Goal: Browse casually: Explore the website without a specific task or goal

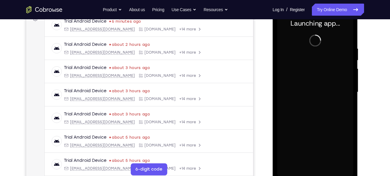
scroll to position [98, 0]
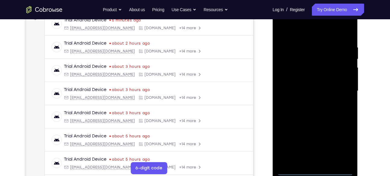
click at [315, 171] on div at bounding box center [315, 91] width 76 height 169
click at [342, 144] on div at bounding box center [315, 91] width 76 height 169
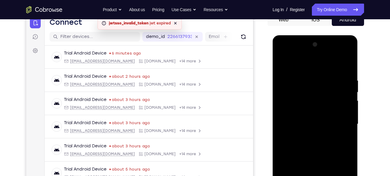
scroll to position [68, 0]
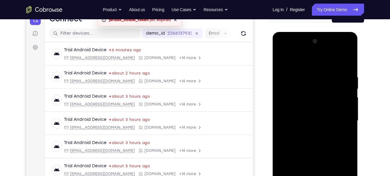
click at [282, 50] on div at bounding box center [315, 121] width 76 height 169
click at [342, 118] on div at bounding box center [315, 121] width 76 height 169
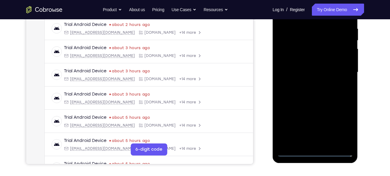
scroll to position [116, 0]
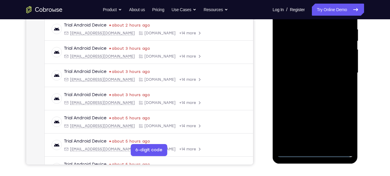
click at [322, 144] on div at bounding box center [315, 73] width 76 height 169
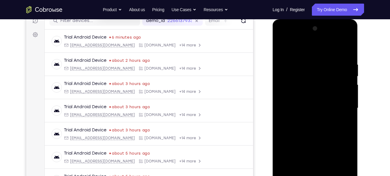
scroll to position [80, 0]
click at [319, 102] on div at bounding box center [315, 108] width 76 height 169
click at [301, 84] on div at bounding box center [315, 108] width 76 height 169
click at [325, 84] on div at bounding box center [315, 108] width 76 height 169
click at [302, 95] on div at bounding box center [315, 108] width 76 height 169
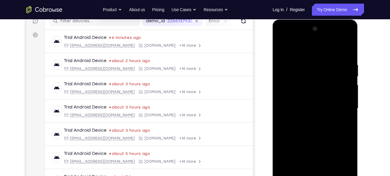
click at [345, 96] on div at bounding box center [315, 108] width 76 height 169
click at [291, 97] on div at bounding box center [315, 108] width 76 height 169
click at [310, 107] on div at bounding box center [315, 108] width 76 height 169
click at [310, 129] on div at bounding box center [315, 108] width 76 height 169
click at [295, 127] on div at bounding box center [315, 108] width 76 height 169
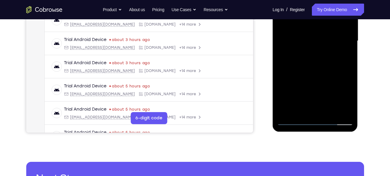
scroll to position [148, 0]
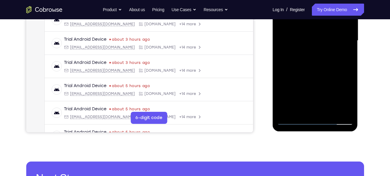
click at [312, 68] on div at bounding box center [315, 40] width 76 height 169
click at [330, 112] on div at bounding box center [315, 40] width 76 height 169
click at [321, 73] on div at bounding box center [315, 40] width 76 height 169
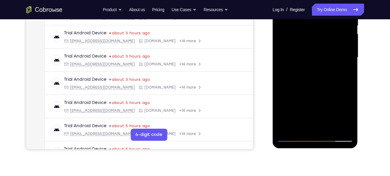
scroll to position [131, 0]
click at [322, 55] on div at bounding box center [315, 57] width 76 height 169
click at [343, 73] on div at bounding box center [315, 57] width 76 height 169
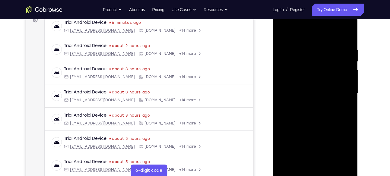
scroll to position [96, 0]
click at [282, 32] on div at bounding box center [315, 93] width 76 height 169
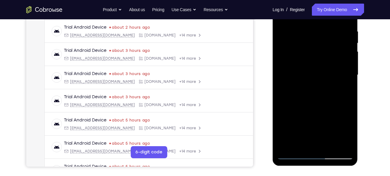
scroll to position [114, 0]
click at [319, 99] on div at bounding box center [315, 74] width 76 height 169
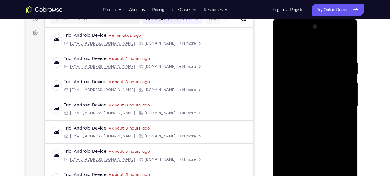
scroll to position [82, 0]
click at [282, 48] on div at bounding box center [315, 106] width 76 height 169
click at [321, 104] on div at bounding box center [315, 106] width 76 height 169
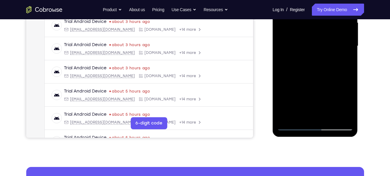
scroll to position [143, 0]
click at [308, 115] on div at bounding box center [315, 45] width 76 height 169
click at [343, 61] on div at bounding box center [315, 45] width 76 height 169
click at [344, 60] on div at bounding box center [315, 45] width 76 height 169
click at [343, 60] on div at bounding box center [315, 45] width 76 height 169
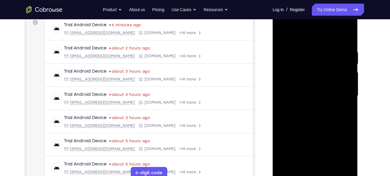
scroll to position [92, 0]
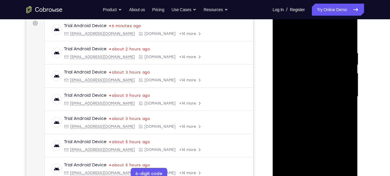
click at [281, 37] on div at bounding box center [315, 96] width 76 height 169
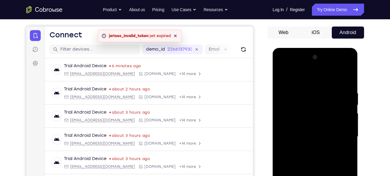
scroll to position [52, 0]
click at [285, 75] on div at bounding box center [315, 136] width 76 height 169
click at [339, 136] on div at bounding box center [315, 136] width 76 height 169
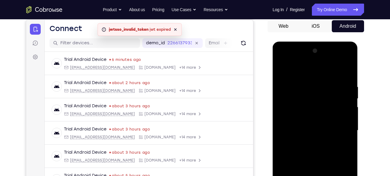
scroll to position [59, 0]
drag, startPoint x: 327, startPoint y: 146, endPoint x: 315, endPoint y: 80, distance: 67.5
click at [315, 80] on div at bounding box center [315, 130] width 76 height 169
drag, startPoint x: 320, startPoint y: 139, endPoint x: 318, endPoint y: 96, distance: 43.2
click at [318, 96] on div at bounding box center [315, 130] width 76 height 169
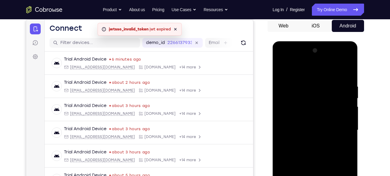
drag, startPoint x: 323, startPoint y: 127, endPoint x: 312, endPoint y: 66, distance: 61.6
click at [312, 66] on div at bounding box center [315, 130] width 76 height 169
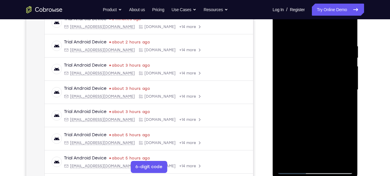
scroll to position [101, 0]
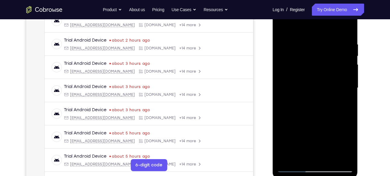
drag, startPoint x: 320, startPoint y: 133, endPoint x: 316, endPoint y: 62, distance: 70.7
click at [316, 62] on div at bounding box center [315, 88] width 76 height 169
drag, startPoint x: 315, startPoint y: 65, endPoint x: 318, endPoint y: 126, distance: 61.1
click at [318, 126] on div at bounding box center [315, 88] width 76 height 169
click at [305, 79] on div at bounding box center [315, 88] width 76 height 169
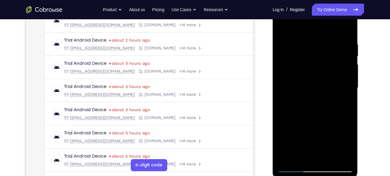
click at [289, 79] on div at bounding box center [315, 88] width 76 height 169
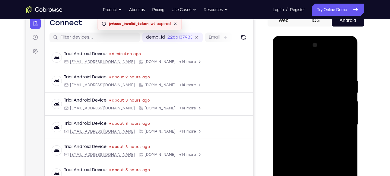
scroll to position [63, 0]
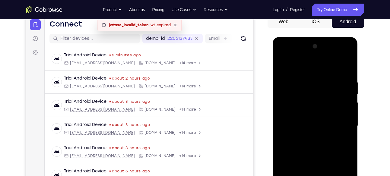
click at [309, 100] on div at bounding box center [315, 126] width 76 height 169
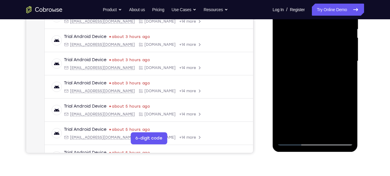
scroll to position [127, 0]
drag, startPoint x: 318, startPoint y: 88, endPoint x: 315, endPoint y: 56, distance: 31.9
click at [315, 56] on div at bounding box center [315, 61] width 76 height 169
drag, startPoint x: 320, startPoint y: 116, endPoint x: 317, endPoint y: 69, distance: 46.9
click at [317, 69] on div at bounding box center [315, 61] width 76 height 169
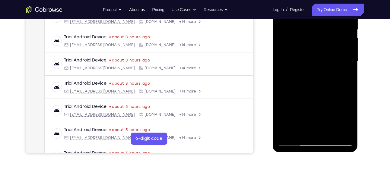
drag, startPoint x: 315, startPoint y: 108, endPoint x: 311, endPoint y: 72, distance: 37.1
click at [311, 72] on div at bounding box center [315, 61] width 76 height 169
drag, startPoint x: 318, startPoint y: 101, endPoint x: 315, endPoint y: 64, distance: 36.7
click at [315, 64] on div at bounding box center [315, 61] width 76 height 169
drag, startPoint x: 319, startPoint y: 104, endPoint x: 314, endPoint y: 66, distance: 38.4
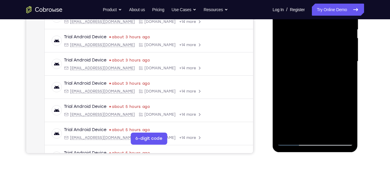
click at [314, 66] on div at bounding box center [315, 61] width 76 height 169
drag, startPoint x: 318, startPoint y: 105, endPoint x: 313, endPoint y: 78, distance: 27.3
click at [313, 78] on div at bounding box center [315, 61] width 76 height 169
drag, startPoint x: 314, startPoint y: 83, endPoint x: 310, endPoint y: 45, distance: 37.6
click at [310, 45] on div at bounding box center [315, 61] width 76 height 169
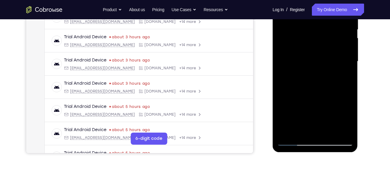
drag, startPoint x: 311, startPoint y: 93, endPoint x: 332, endPoint y: 138, distance: 49.3
click at [332, 138] on div at bounding box center [315, 61] width 76 height 169
drag, startPoint x: 320, startPoint y: 76, endPoint x: 328, endPoint y: 138, distance: 62.2
click at [328, 138] on div at bounding box center [315, 61] width 76 height 169
drag, startPoint x: 303, startPoint y: 54, endPoint x: 328, endPoint y: 160, distance: 108.2
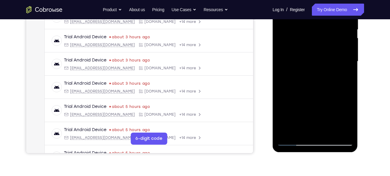
click at [328, 154] on html "Online web based iOS Simulators and Android Emulators. Run iPhone, iPad, Mobile…" at bounding box center [316, 63] width 86 height 181
drag, startPoint x: 322, startPoint y: 58, endPoint x: 335, endPoint y: 144, distance: 86.7
click at [335, 144] on div at bounding box center [315, 61] width 76 height 169
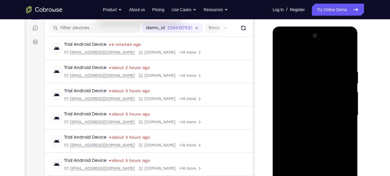
scroll to position [70, 0]
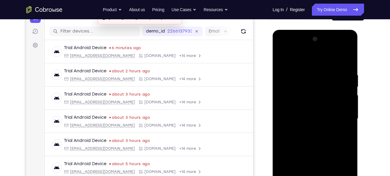
click at [319, 69] on div at bounding box center [315, 118] width 76 height 169
click at [344, 69] on div at bounding box center [315, 118] width 76 height 169
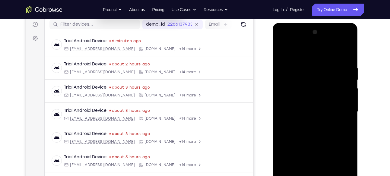
scroll to position [78, 0]
click at [309, 62] on div at bounding box center [315, 111] width 76 height 169
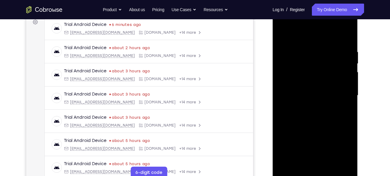
scroll to position [94, 0]
click at [340, 24] on div at bounding box center [315, 95] width 76 height 169
click at [314, 47] on div at bounding box center [315, 95] width 76 height 169
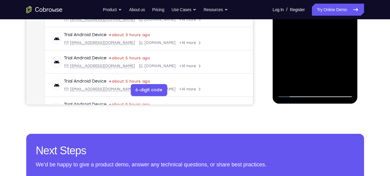
click at [330, 84] on div at bounding box center [315, 12] width 76 height 169
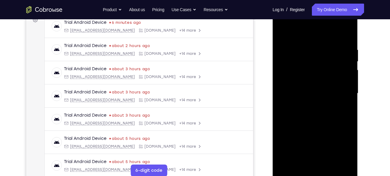
scroll to position [95, 0]
click at [329, 69] on div at bounding box center [315, 93] width 76 height 169
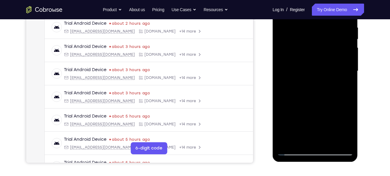
scroll to position [120, 0]
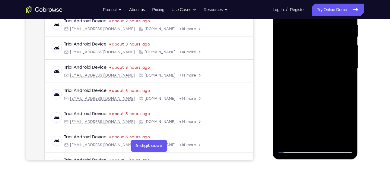
click at [286, 118] on div at bounding box center [315, 68] width 76 height 169
click at [307, 115] on div at bounding box center [315, 68] width 76 height 169
click at [343, 120] on div at bounding box center [315, 68] width 76 height 169
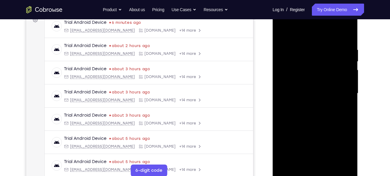
scroll to position [94, 0]
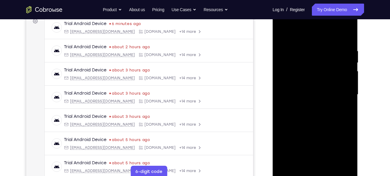
click at [327, 85] on div at bounding box center [315, 94] width 76 height 169
click at [330, 55] on div at bounding box center [315, 94] width 76 height 169
click at [311, 93] on div at bounding box center [315, 94] width 76 height 169
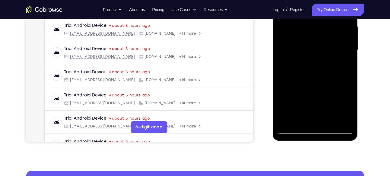
scroll to position [146, 0]
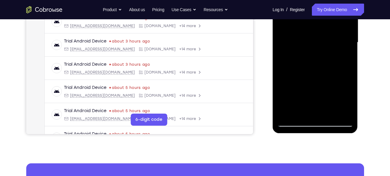
click at [293, 123] on div at bounding box center [315, 42] width 76 height 169
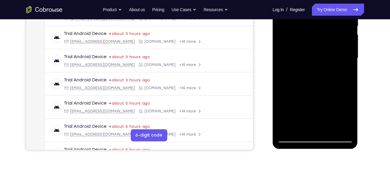
scroll to position [129, 0]
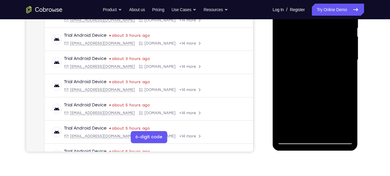
drag, startPoint x: 320, startPoint y: 114, endPoint x: 317, endPoint y: 59, distance: 55.3
click at [317, 59] on div at bounding box center [315, 60] width 76 height 169
drag, startPoint x: 312, startPoint y: 115, endPoint x: 305, endPoint y: 71, distance: 44.7
click at [305, 71] on div at bounding box center [315, 60] width 76 height 169
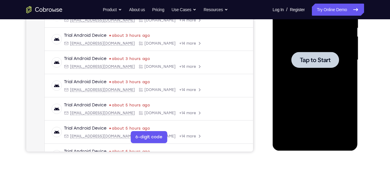
click at [306, 64] on div at bounding box center [316, 60] width 48 height 16
